Goal: Navigation & Orientation: Locate item on page

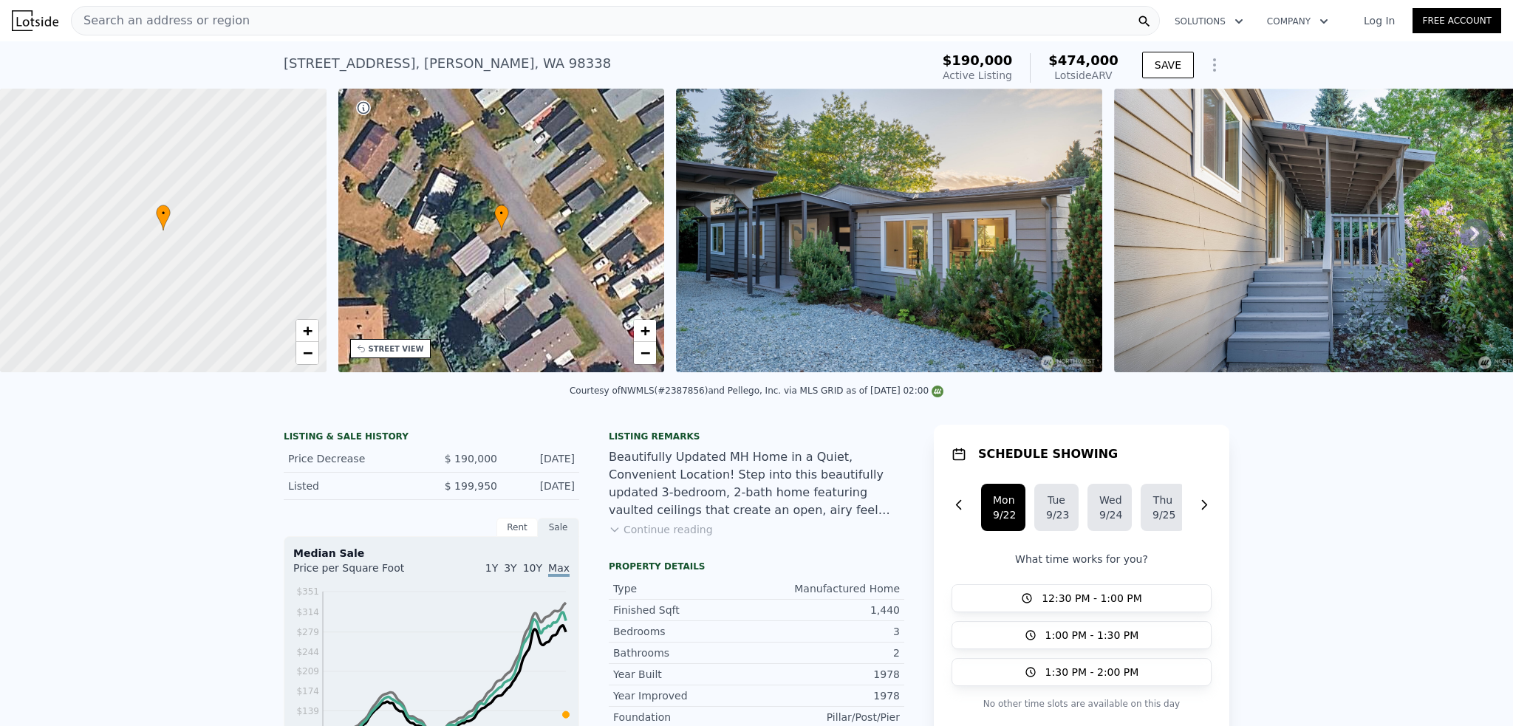
click at [390, 346] on div "STREET VIEW" at bounding box center [396, 348] width 55 height 11
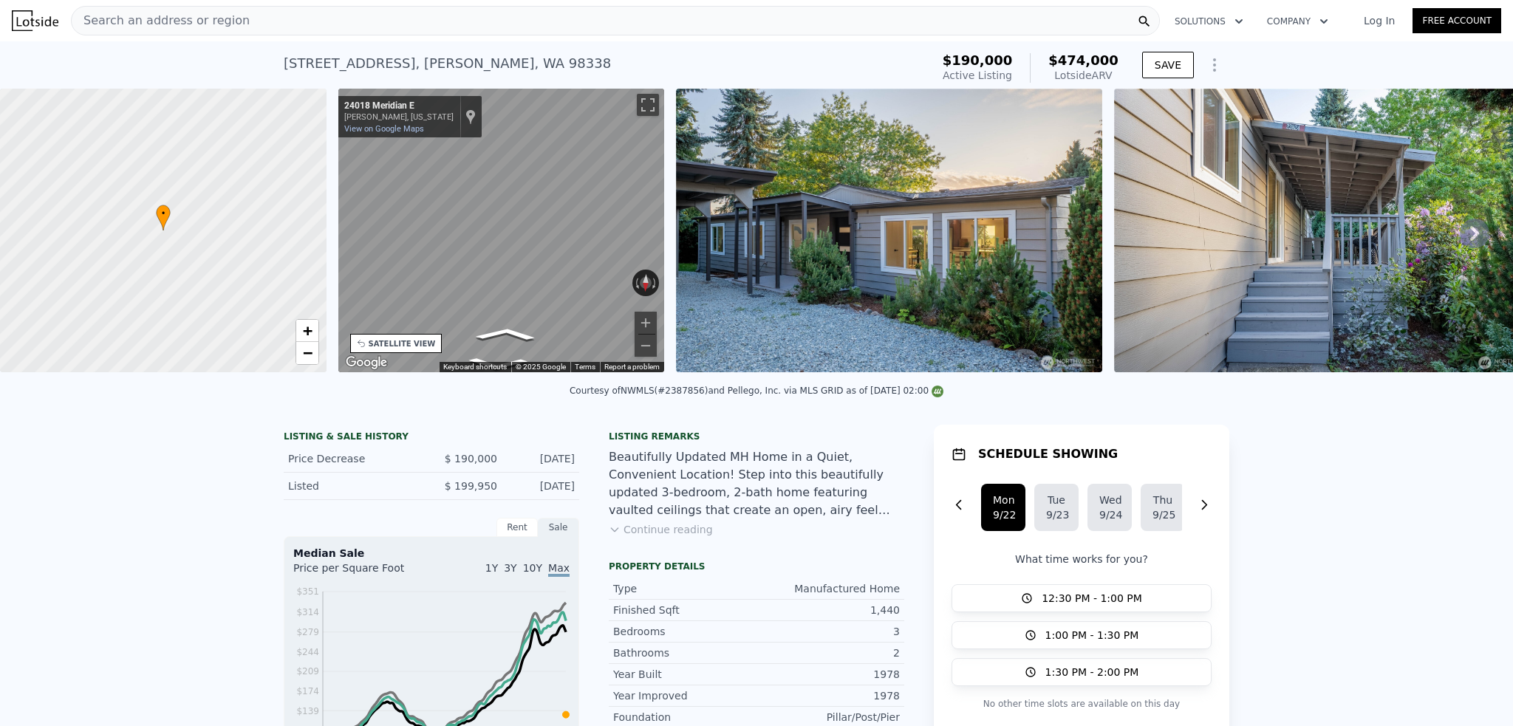
click at [754, 237] on div "• + − • + − STREET VIEW ← Move left → Move right ↑ Move up ↓ Move down + Zoom i…" at bounding box center [756, 233] width 1513 height 289
drag, startPoint x: 278, startPoint y: 146, endPoint x: 292, endPoint y: 151, distance: 14.3
click at [292, 151] on div at bounding box center [162, 231] width 392 height 341
click at [709, 208] on div "• + − • + − STREET VIEW ← Move left → Move right ↑ Move up ↓ Move down + Zoom i…" at bounding box center [756, 233] width 1513 height 289
click at [668, 165] on div "← Move left → Move right ↑ Move up ↓ Move down + Zoom in - Zoom out [GEOGRAPHIC…" at bounding box center [501, 233] width 338 height 289
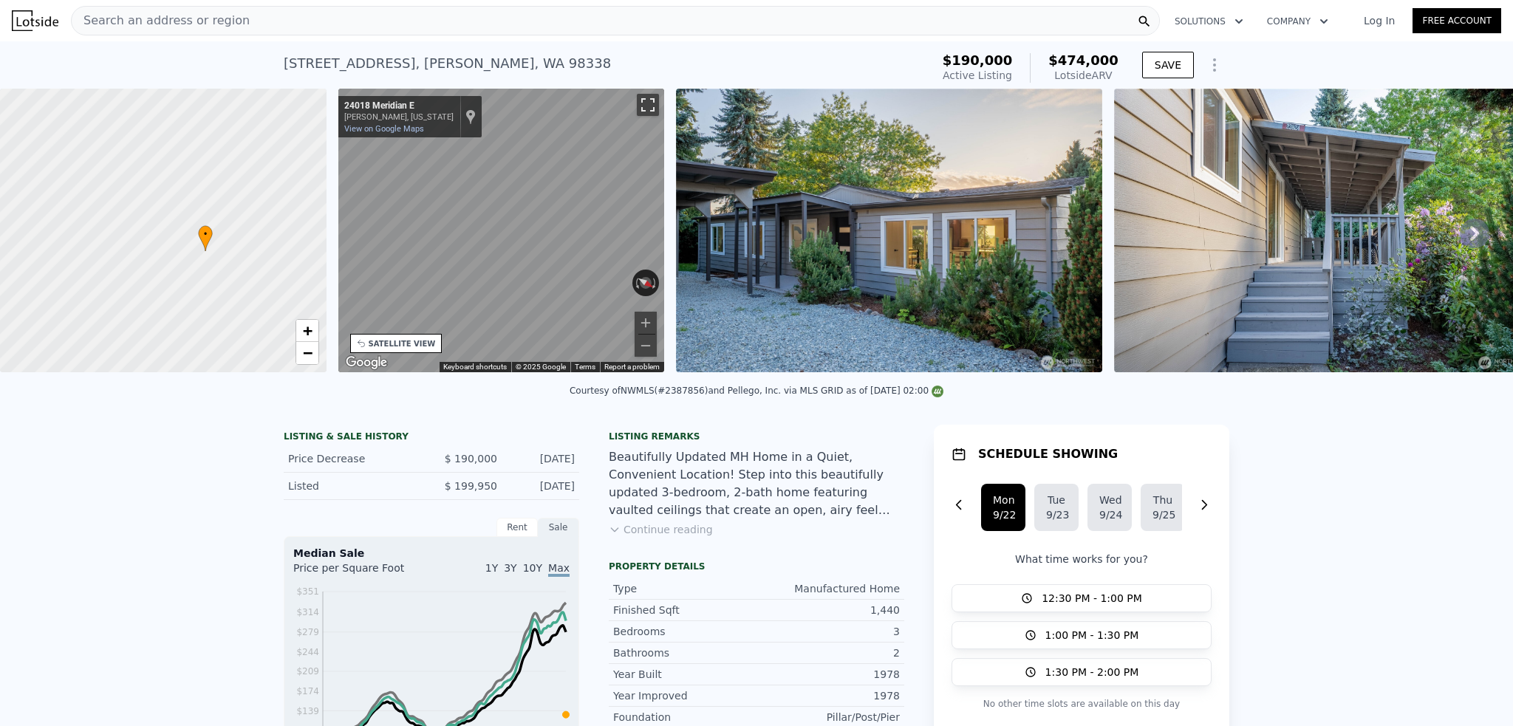
click at [643, 103] on button "Toggle fullscreen view" at bounding box center [648, 105] width 22 height 22
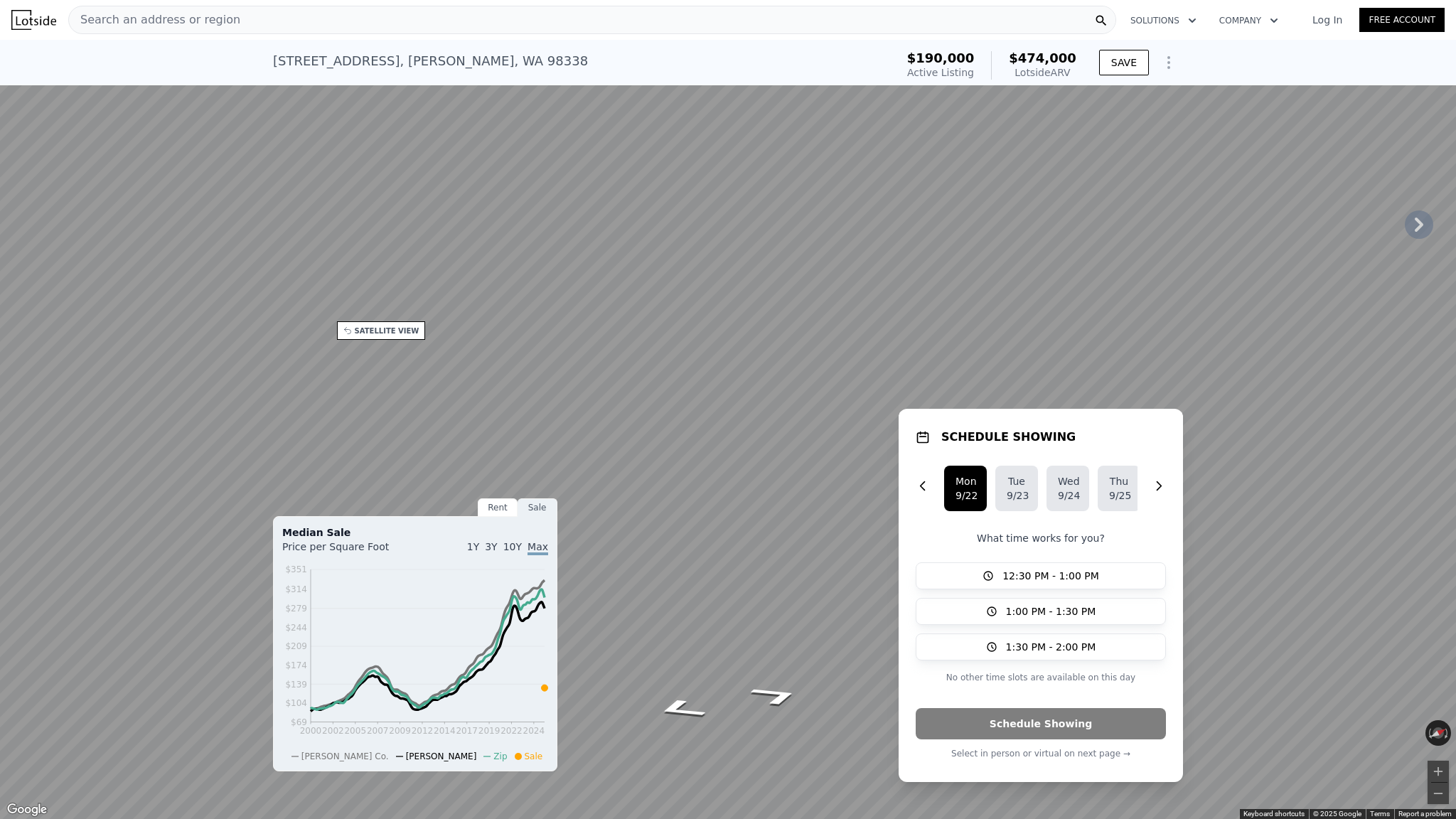
click at [65, 48] on div "← Move left → Move right ↑ Move up ↓ Move down + Zoom in - Zoom out [GEOGRAPHIC…" at bounding box center [728, 409] width 1456 height 819
drag, startPoint x: 64, startPoint y: 46, endPoint x: 1433, endPoint y: 7, distance: 1369.6
click at [1432, 7] on button "Toggle fullscreen view" at bounding box center [1440, 15] width 21 height 21
